Goal: Navigation & Orientation: Go to known website

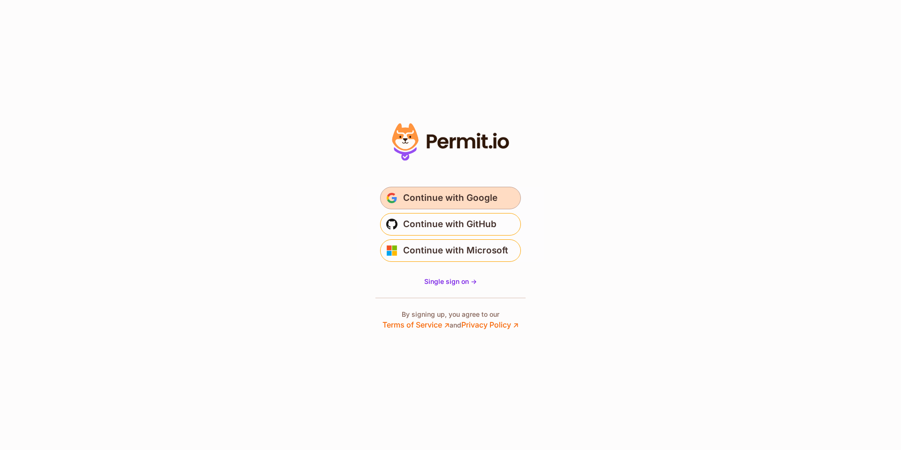
click at [469, 203] on span "Continue with Google" at bounding box center [450, 198] width 94 height 15
